Goal: Check status: Check status

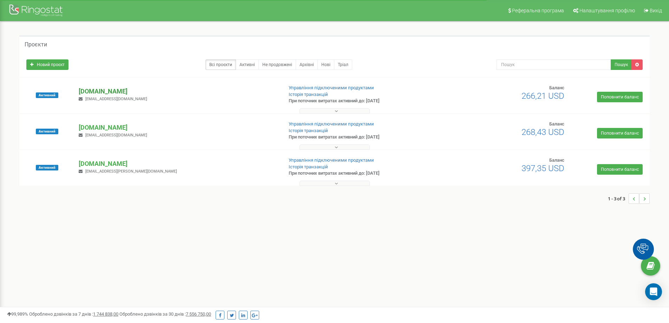
click at [118, 90] on p "[DOMAIN_NAME]" at bounding box center [178, 91] width 198 height 9
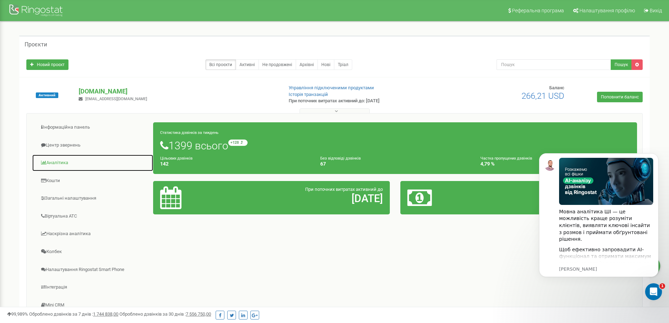
click at [74, 160] on link "Аналiтика" at bounding box center [92, 162] width 121 height 17
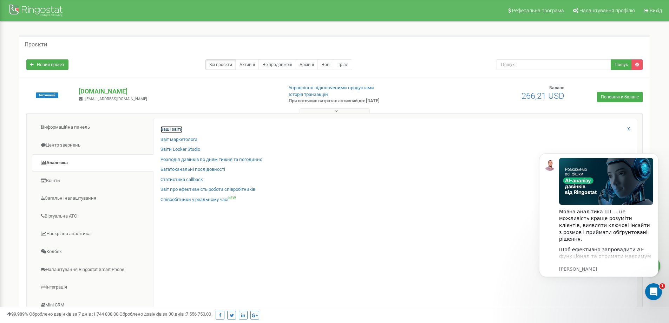
click at [178, 130] on link "Ваші звіти" at bounding box center [171, 129] width 22 height 7
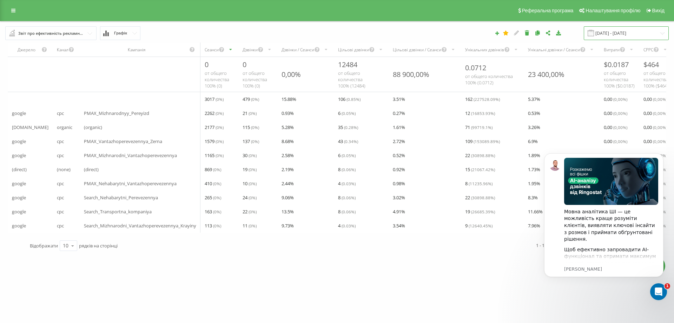
click at [616, 34] on input "[DATE] - [DATE]" at bounding box center [626, 33] width 85 height 14
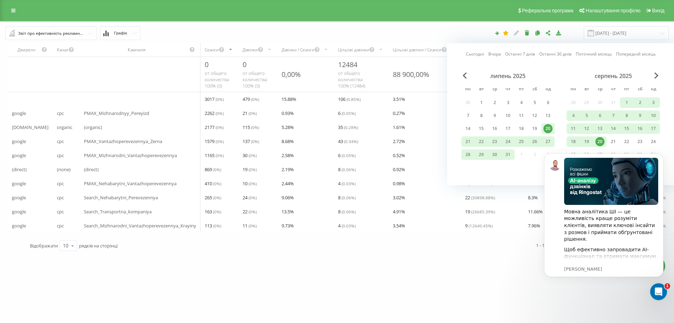
click at [478, 53] on link "Сьогодні" at bounding box center [475, 54] width 18 height 7
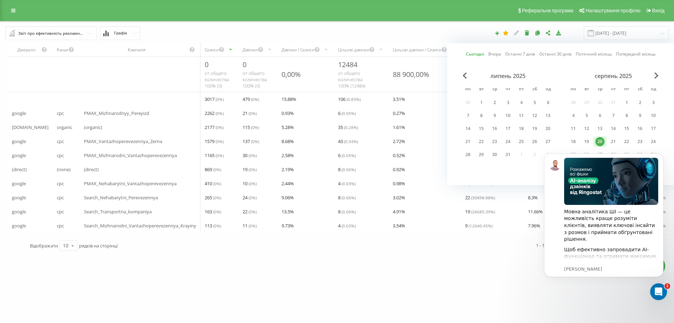
click at [494, 295] on div "[DOMAIN_NAME] Проекти [DOMAIN_NAME] [DOMAIN_NAME] [DOMAIN_NAME] Дашборд Центр з…" at bounding box center [337, 161] width 674 height 323
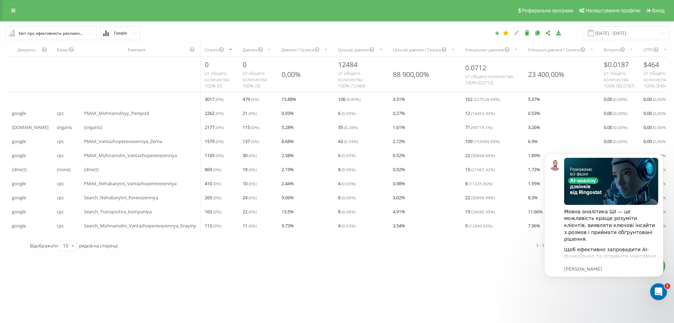
click at [87, 33] on input "text" at bounding box center [51, 33] width 91 height 13
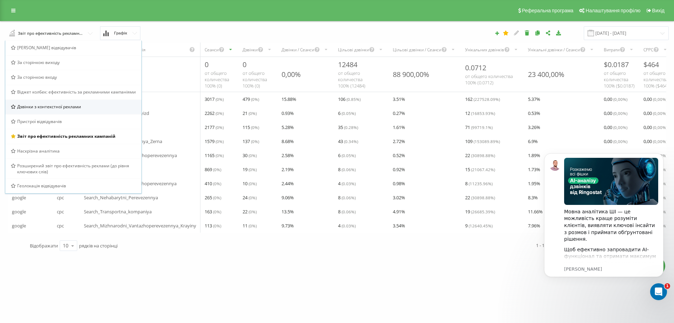
click at [51, 106] on span "Дзвінки з контекстної реклами" at bounding box center [49, 107] width 64 height 6
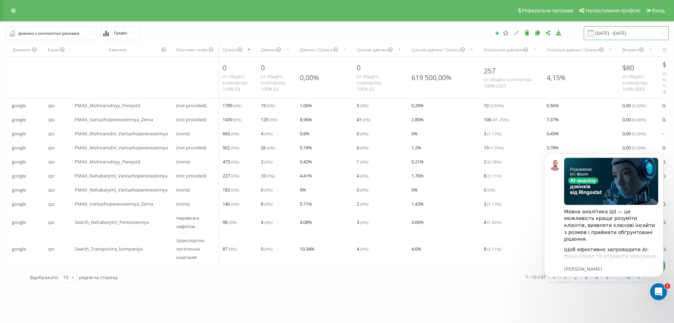
click at [611, 31] on input "[DATE] - [DATE]" at bounding box center [626, 33] width 85 height 14
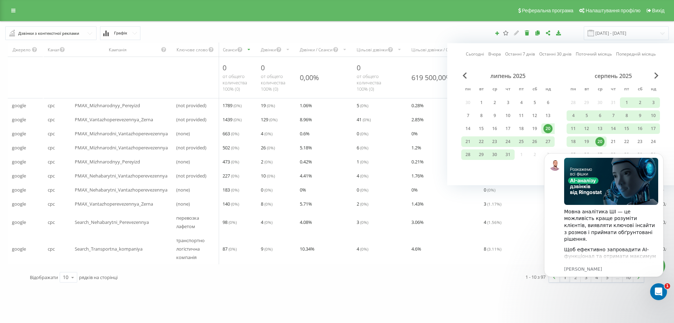
click at [474, 53] on link "Сьогодні" at bounding box center [475, 54] width 18 height 7
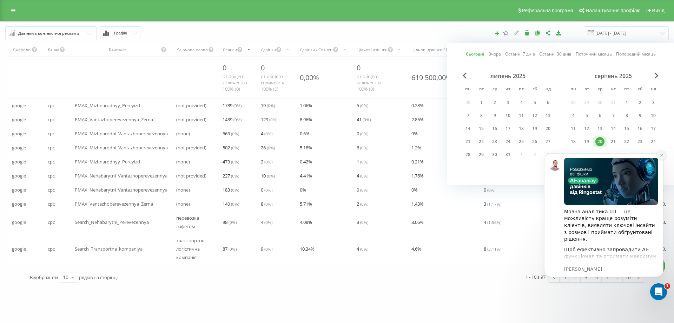
click at [662, 157] on icon "Dismiss notification" at bounding box center [662, 155] width 4 height 4
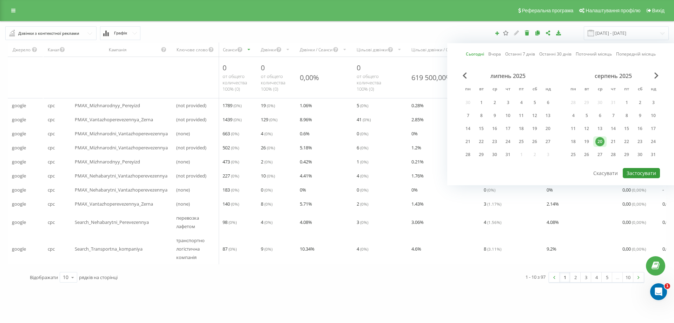
click at [650, 172] on button "Застосувати" at bounding box center [641, 173] width 37 height 10
type input "[DATE] - [DATE]"
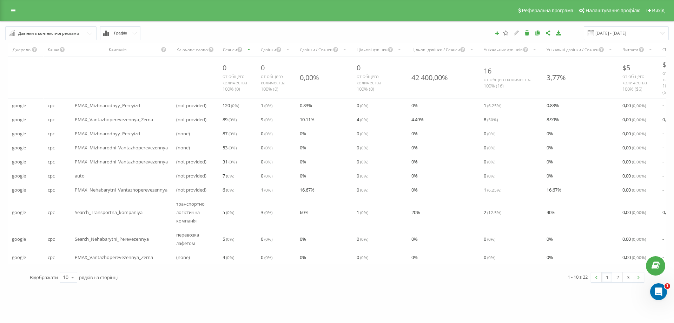
click at [263, 50] on div "Дзвінки" at bounding box center [268, 50] width 15 height 6
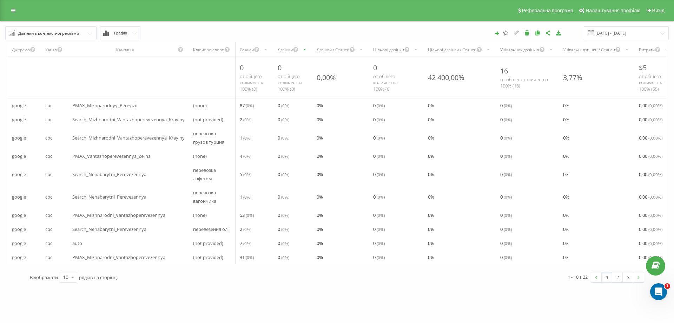
click at [264, 50] on icon "scrollable content" at bounding box center [266, 49] width 5 height 8
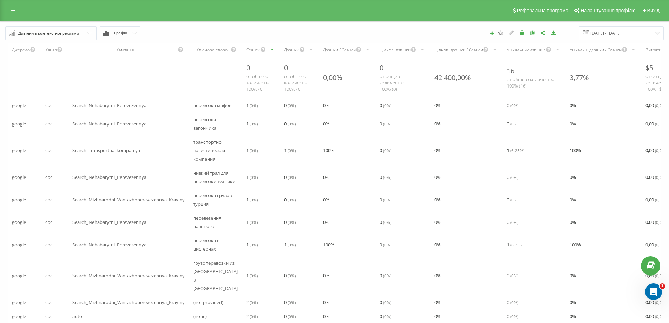
click at [284, 48] on div "Дзвінки" at bounding box center [291, 50] width 15 height 6
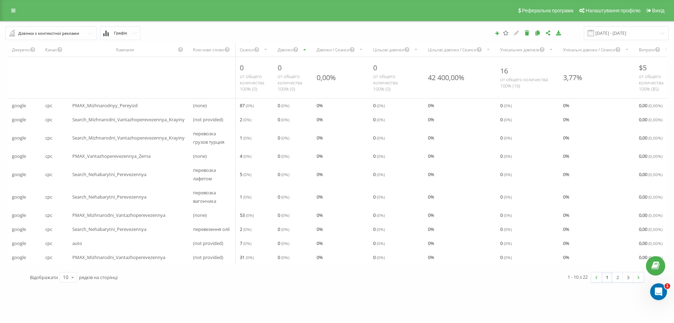
click at [280, 48] on div "Дзвінки" at bounding box center [285, 50] width 15 height 6
